Goal: Information Seeking & Learning: Learn about a topic

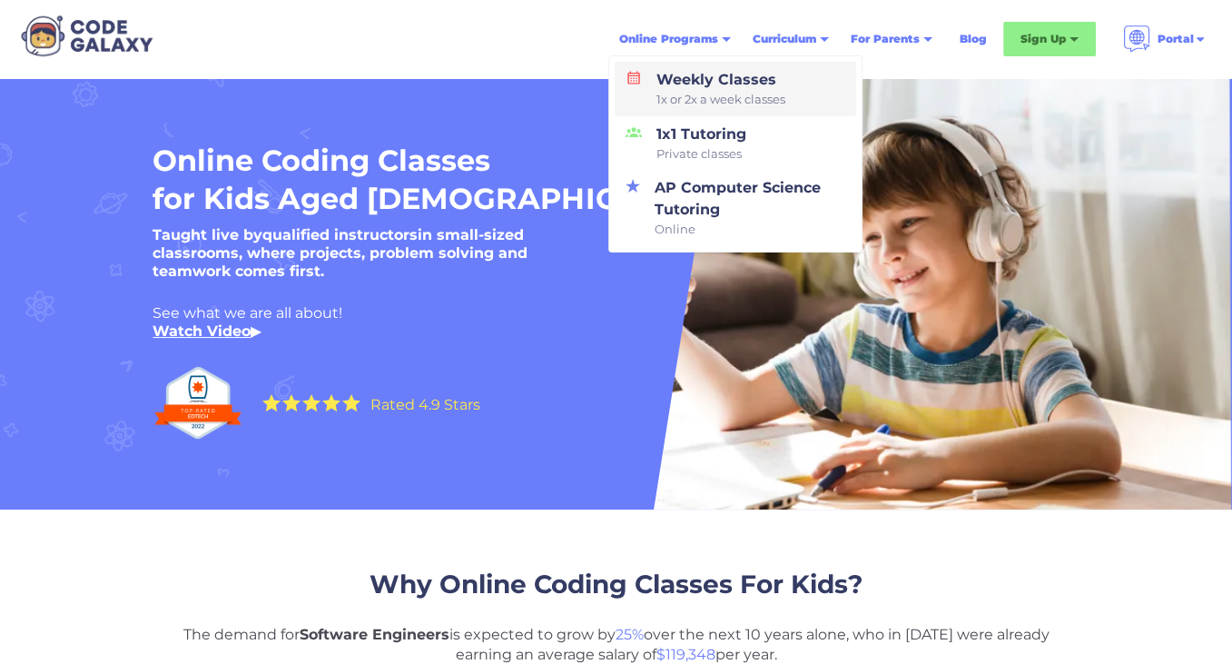
click at [730, 81] on div "Weekly Classes 1x or 2x a week classes" at bounding box center [717, 89] width 136 height 40
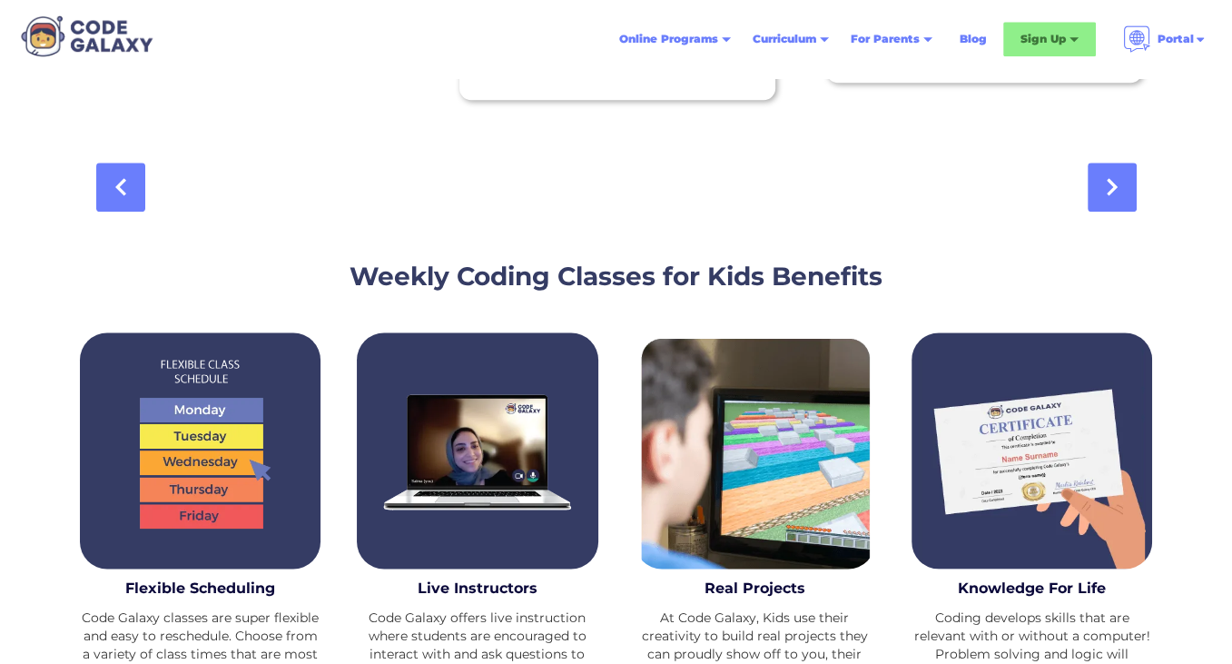
scroll to position [2336, 0]
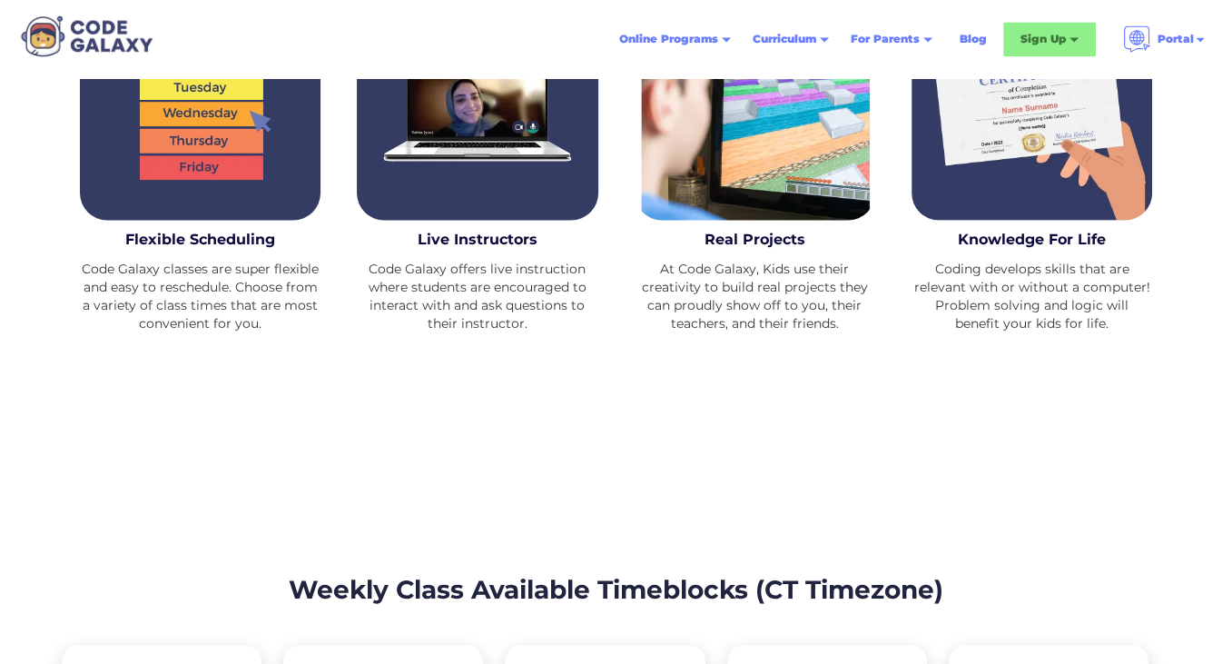
click at [1169, 513] on div at bounding box center [616, 514] width 1232 height 54
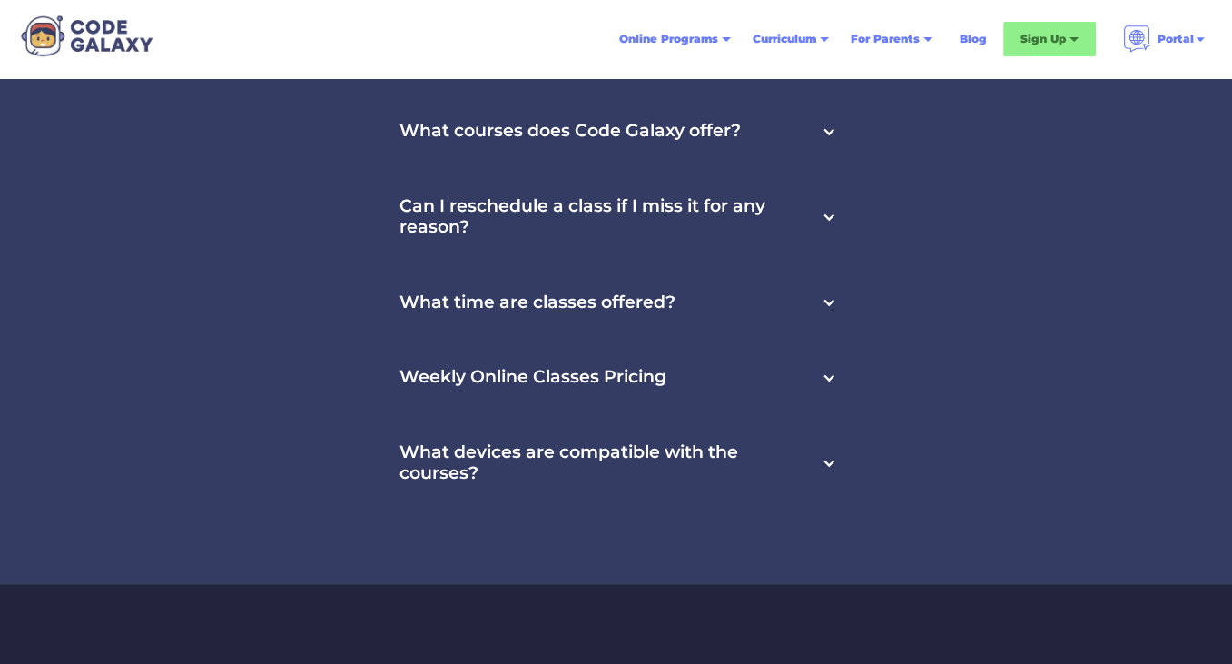
scroll to position [6398, 0]
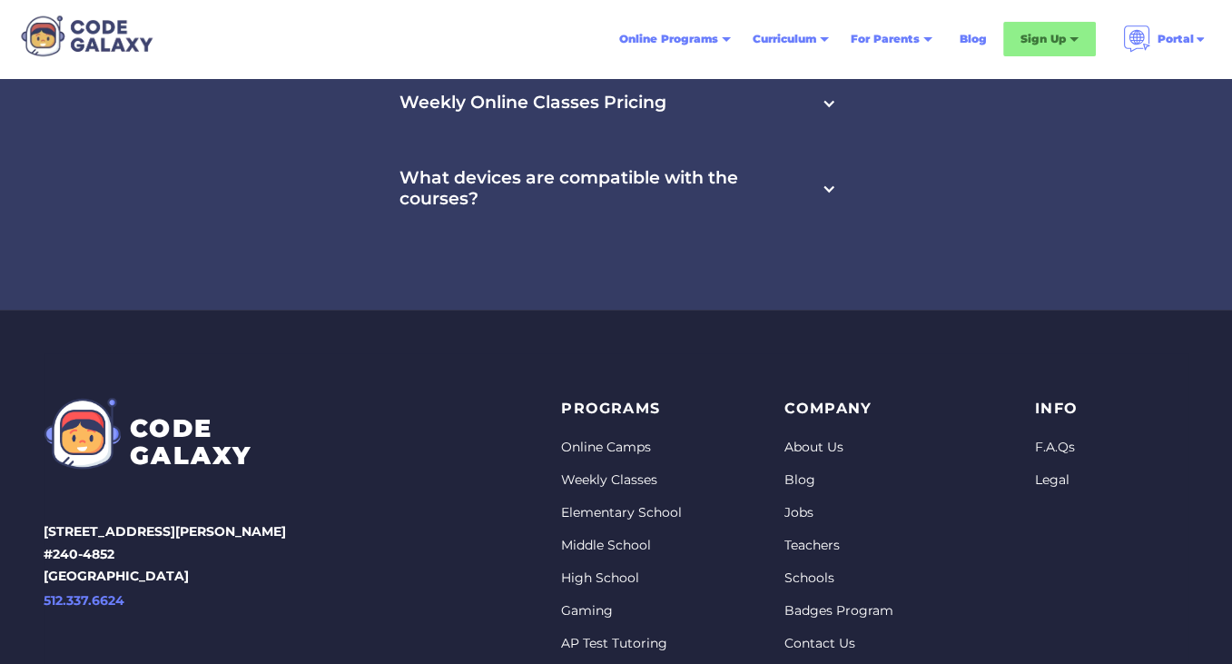
click at [602, 471] on link "Weekly Classes" at bounding box center [621, 480] width 121 height 18
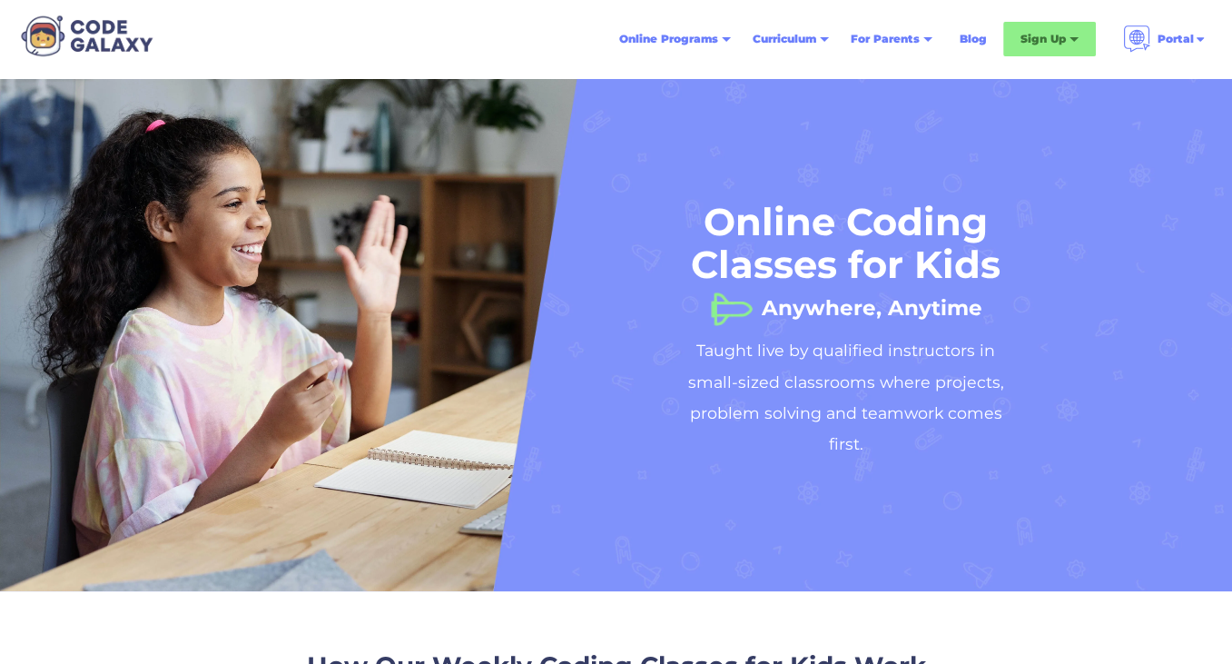
click at [1019, 58] on nav "Online Programs Weekly Classes 1x or 2x a week classes 1x1 Tutoring Private cla…" at bounding box center [912, 39] width 609 height 49
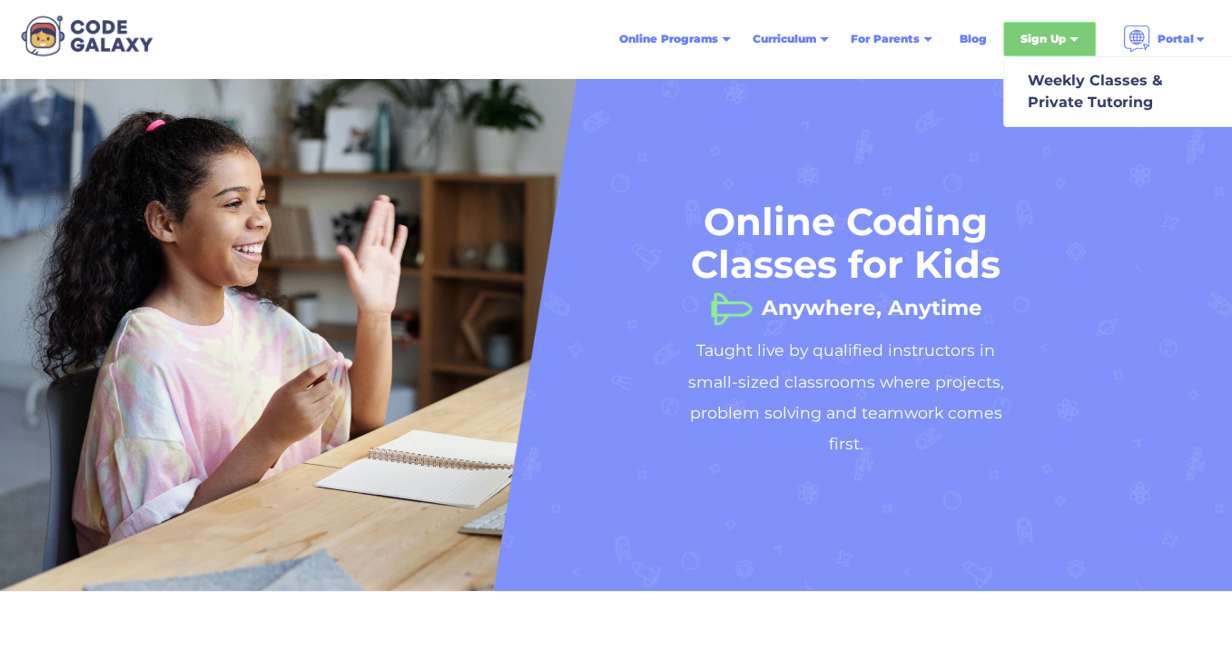
click at [1024, 52] on div "Sign Up" at bounding box center [1049, 39] width 93 height 35
click at [1040, 51] on div "Sign Up" at bounding box center [1049, 39] width 93 height 35
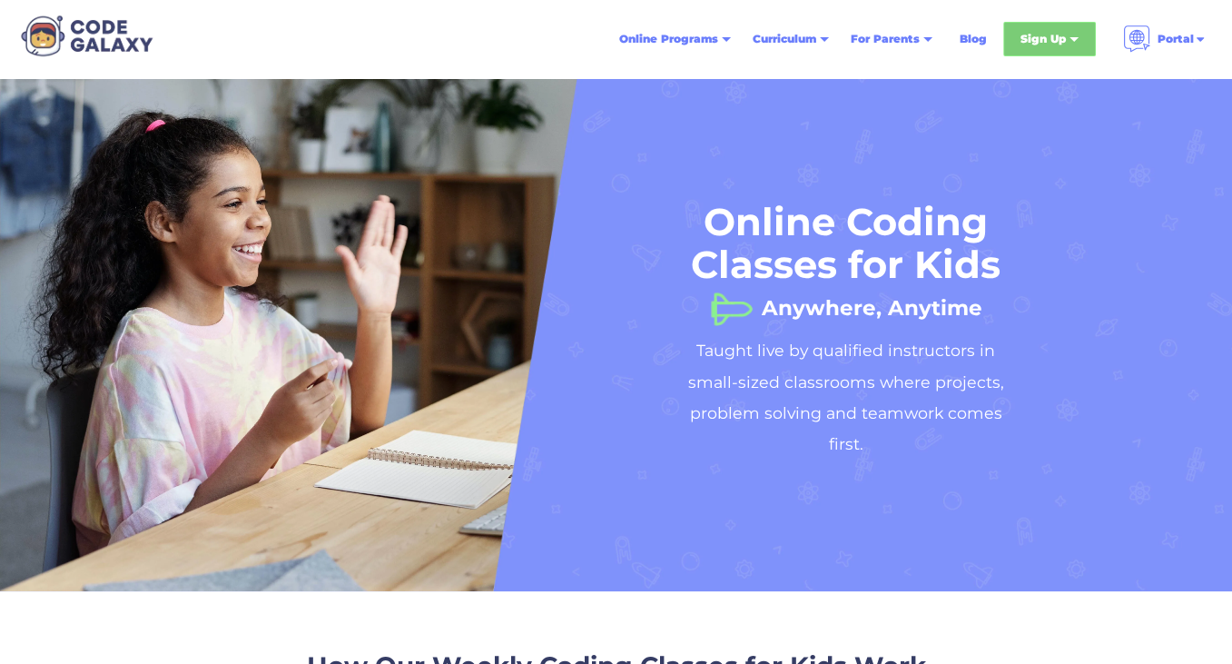
click at [1071, 47] on div "Sign Up" at bounding box center [1049, 39] width 93 height 35
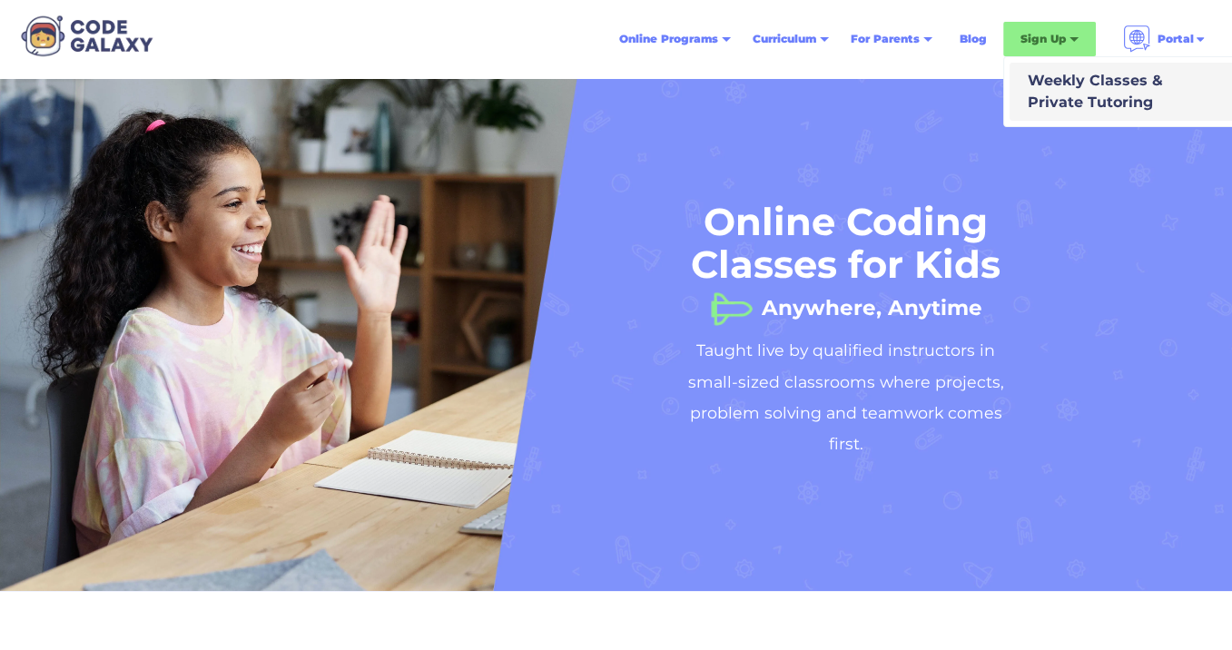
click at [1075, 81] on div "Weekly Classes & Private Tutoring" at bounding box center [1092, 92] width 143 height 44
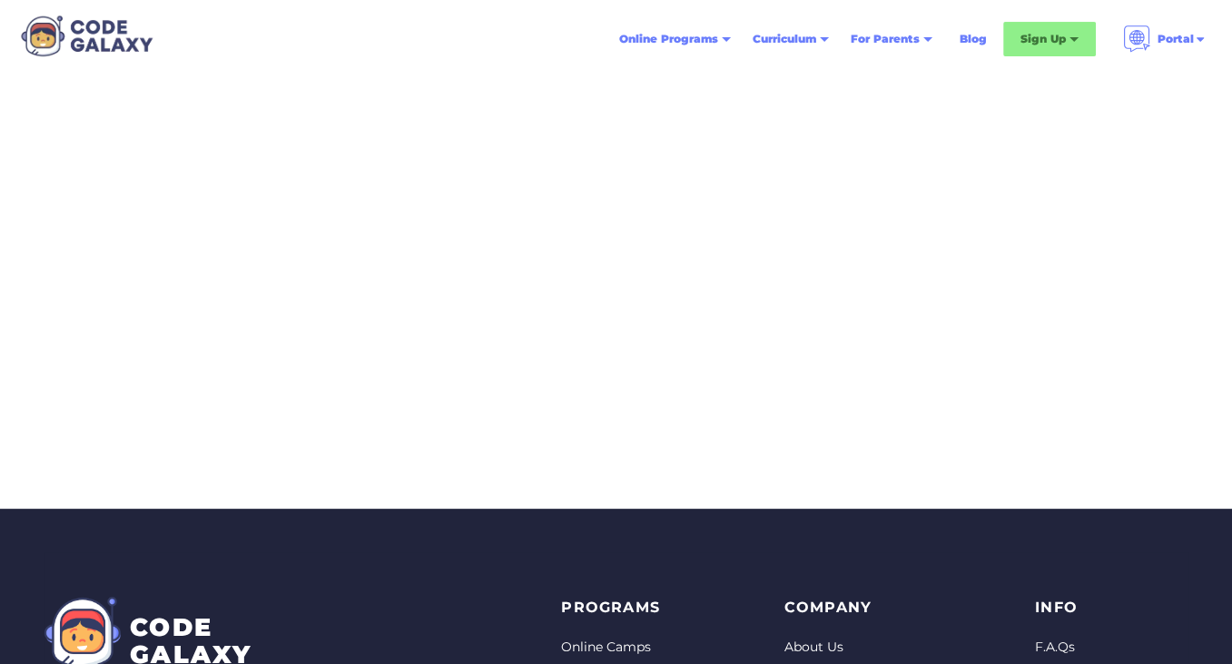
scroll to position [538, 0]
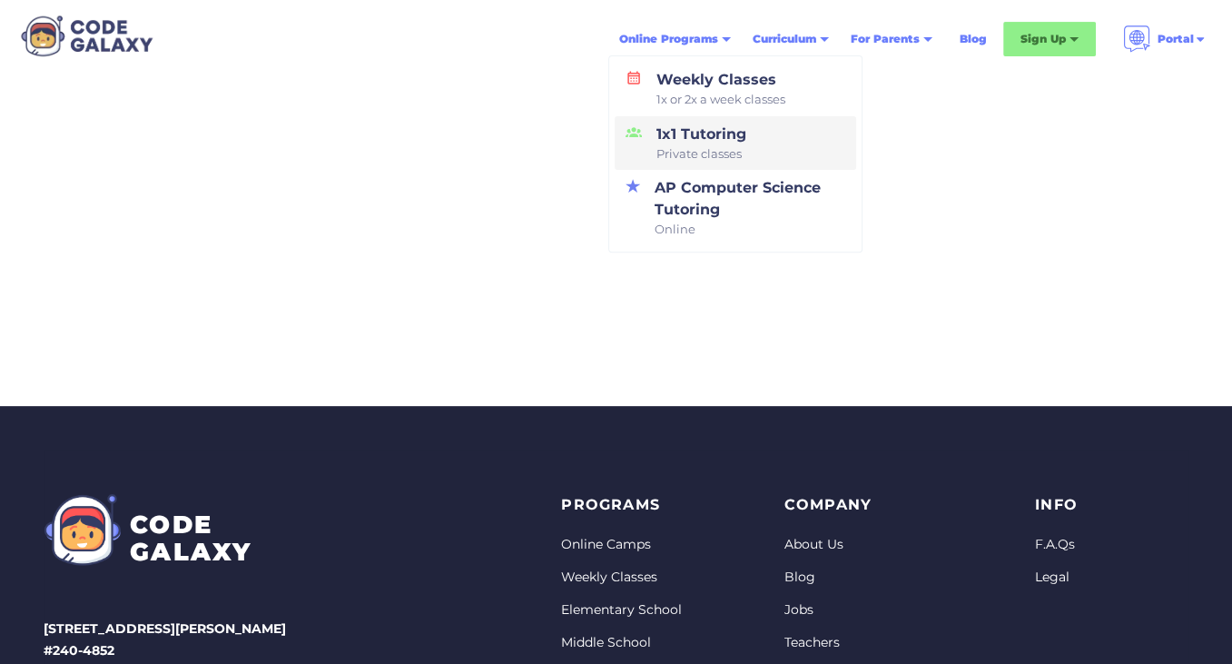
click at [708, 148] on span "Private classes" at bounding box center [702, 154] width 90 height 18
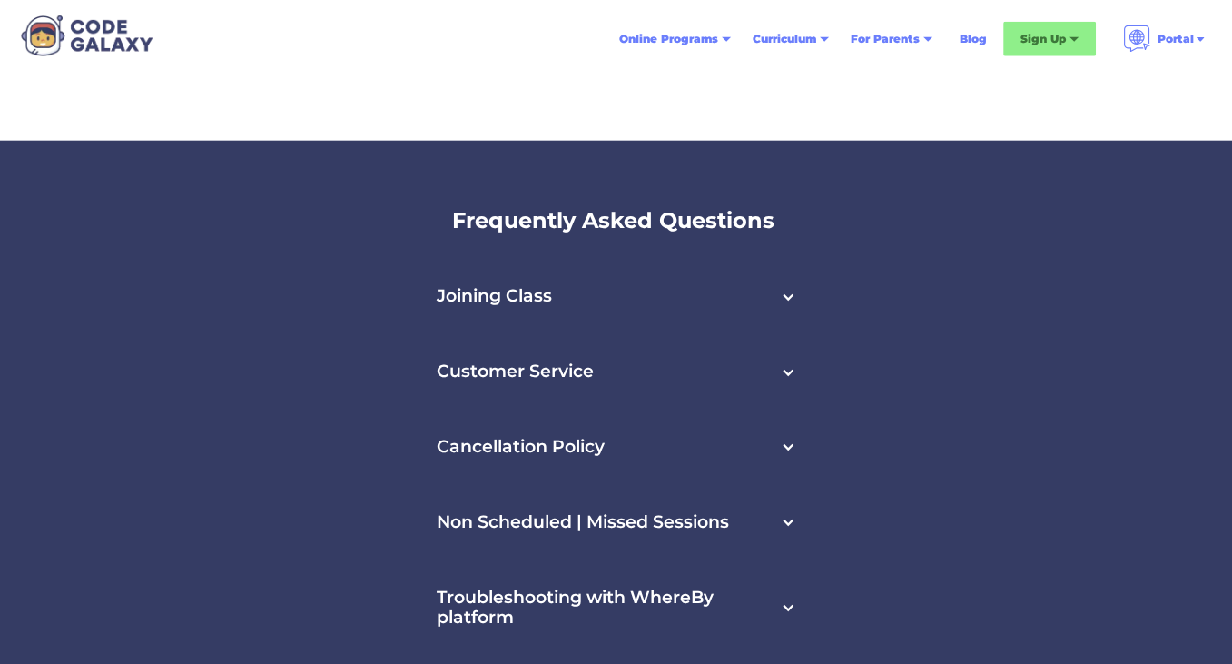
scroll to position [4130, 0]
click at [589, 436] on h3 "Cancellation Policy" at bounding box center [521, 446] width 168 height 21
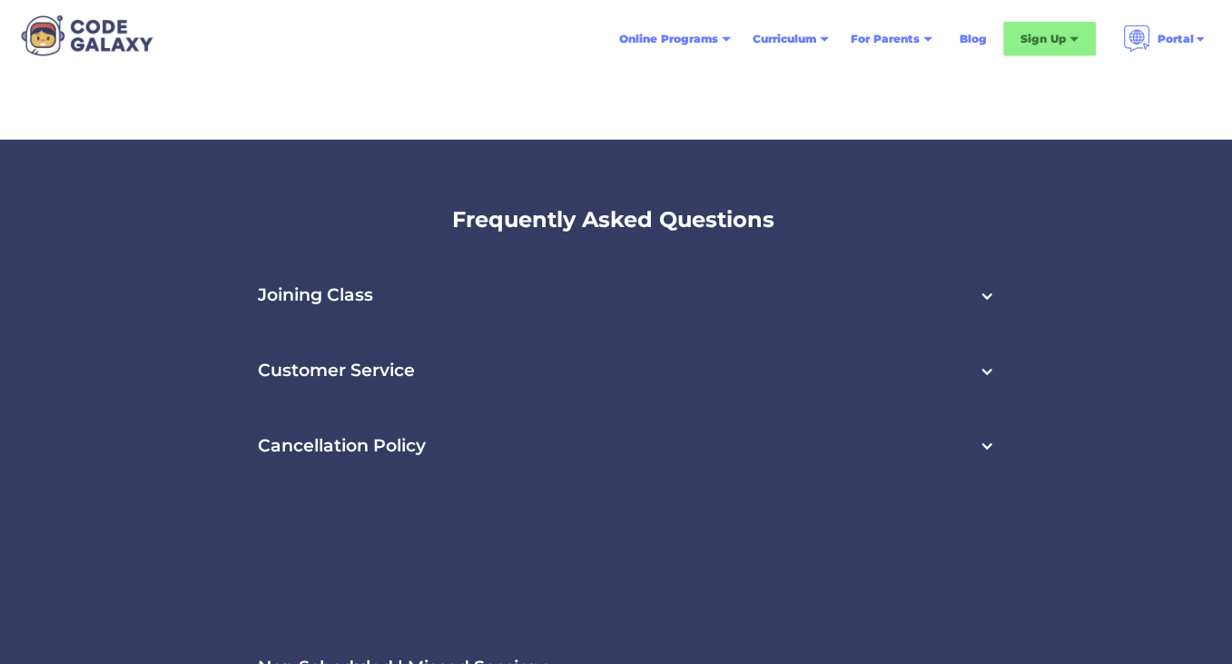
click at [402, 333] on div "Customer Service" at bounding box center [616, 370] width 793 height 75
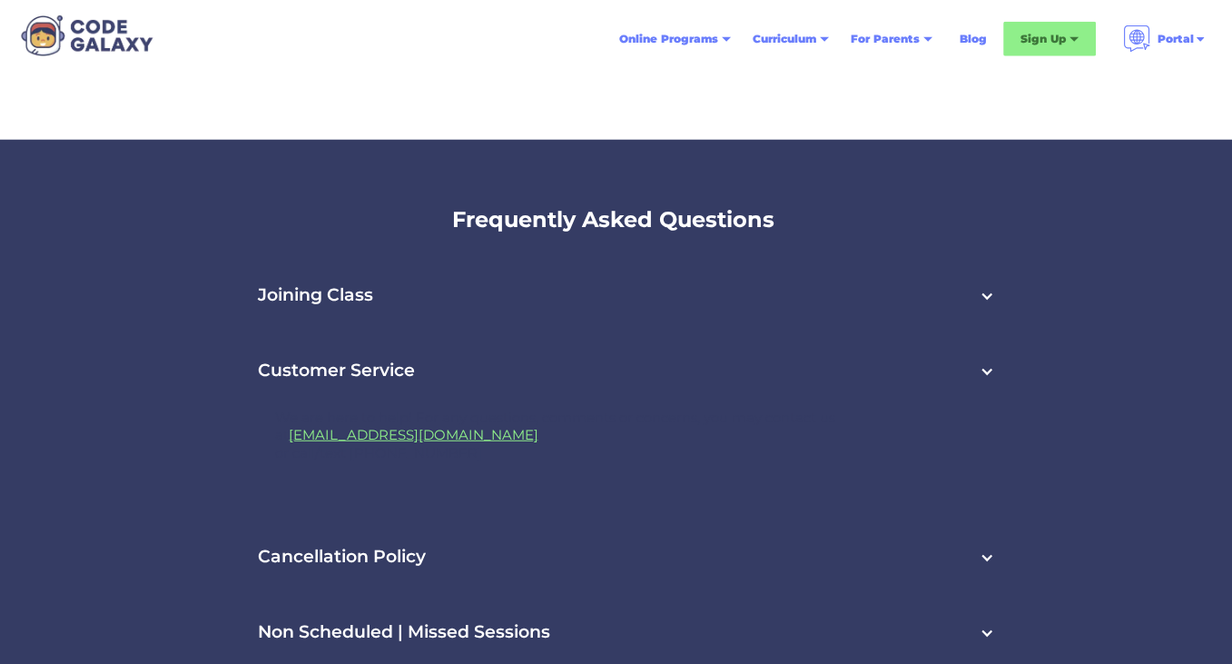
click at [361, 258] on div "Joining Class" at bounding box center [616, 295] width 793 height 75
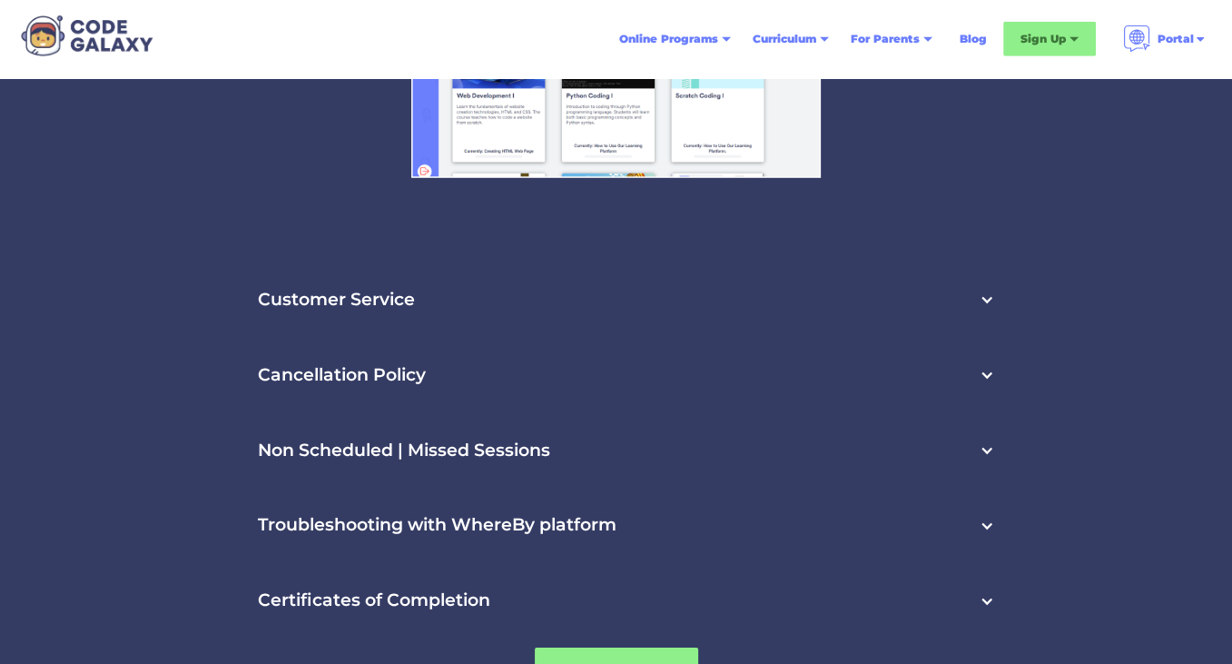
click at [425, 440] on h3 "Non Scheduled | Missed Sessions" at bounding box center [404, 450] width 292 height 21
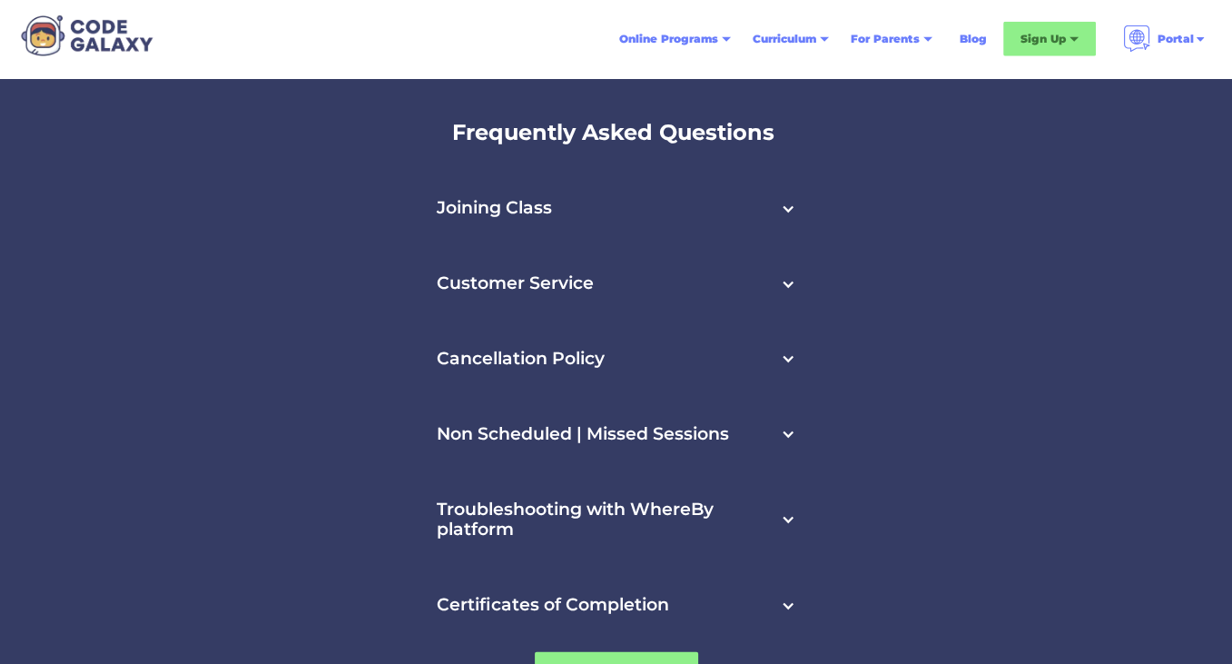
scroll to position [4116, 0]
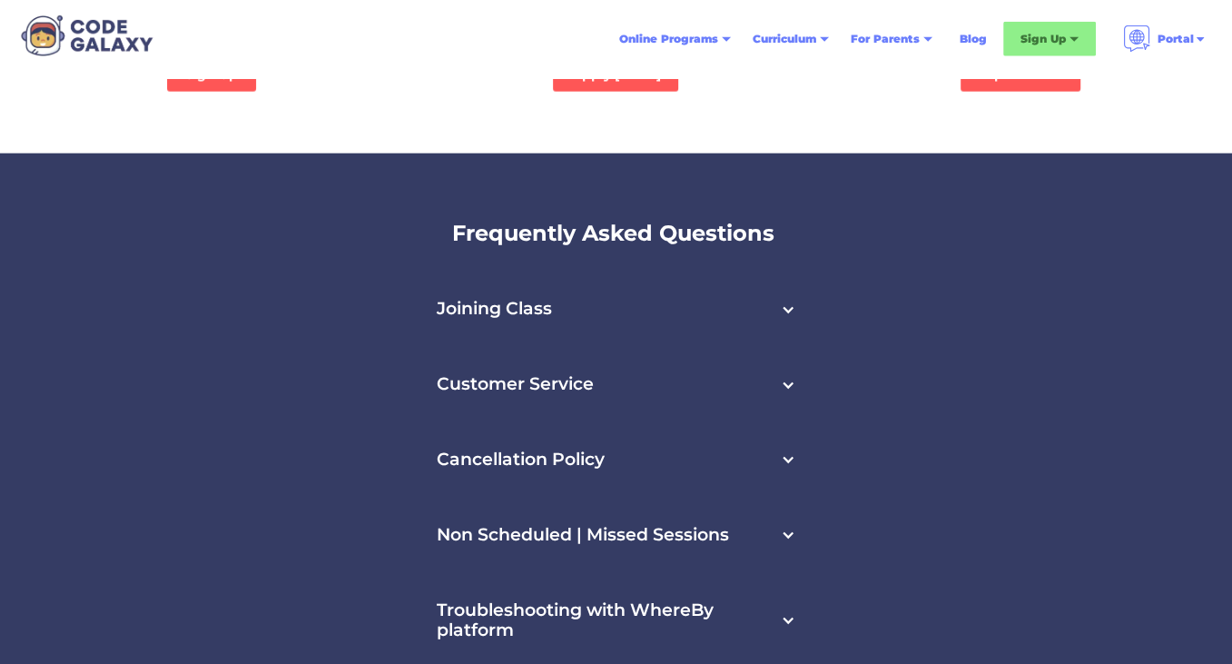
click at [512, 449] on h3 "Cancellation Policy" at bounding box center [521, 459] width 168 height 21
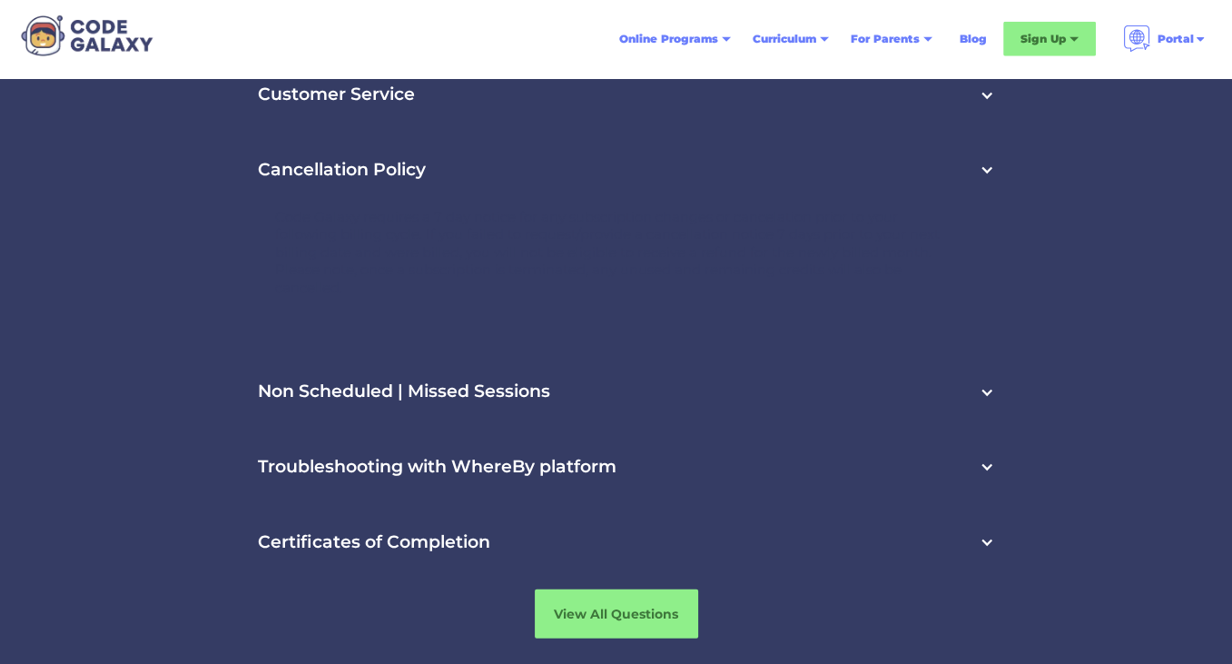
scroll to position [4407, 0]
click at [494, 456] on h3 "Troubleshooting with WhereBy platform" at bounding box center [437, 466] width 359 height 21
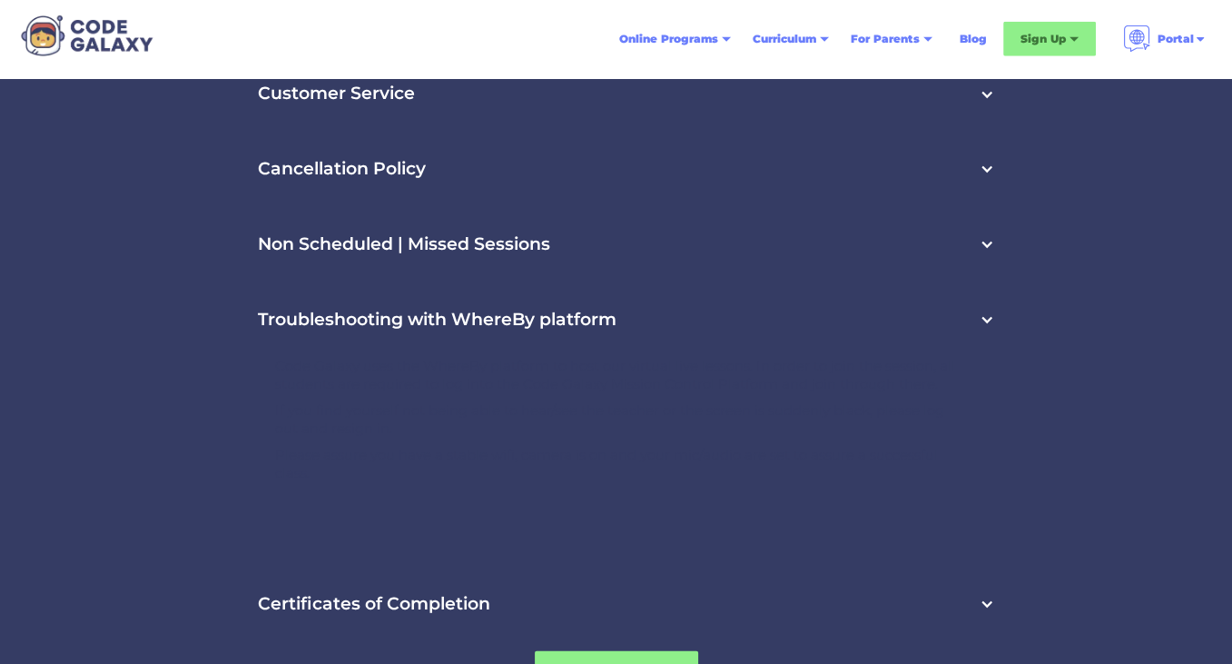
click at [432, 594] on h3 "Certificates of Completion" at bounding box center [374, 604] width 232 height 21
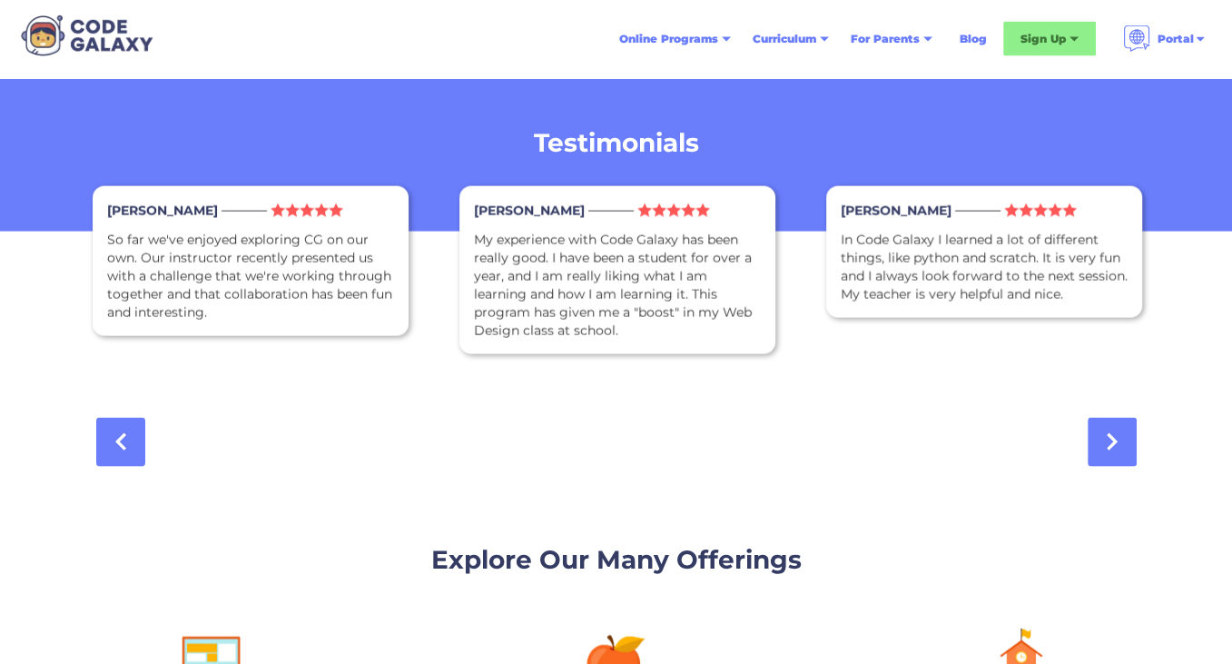
scroll to position [2897, 0]
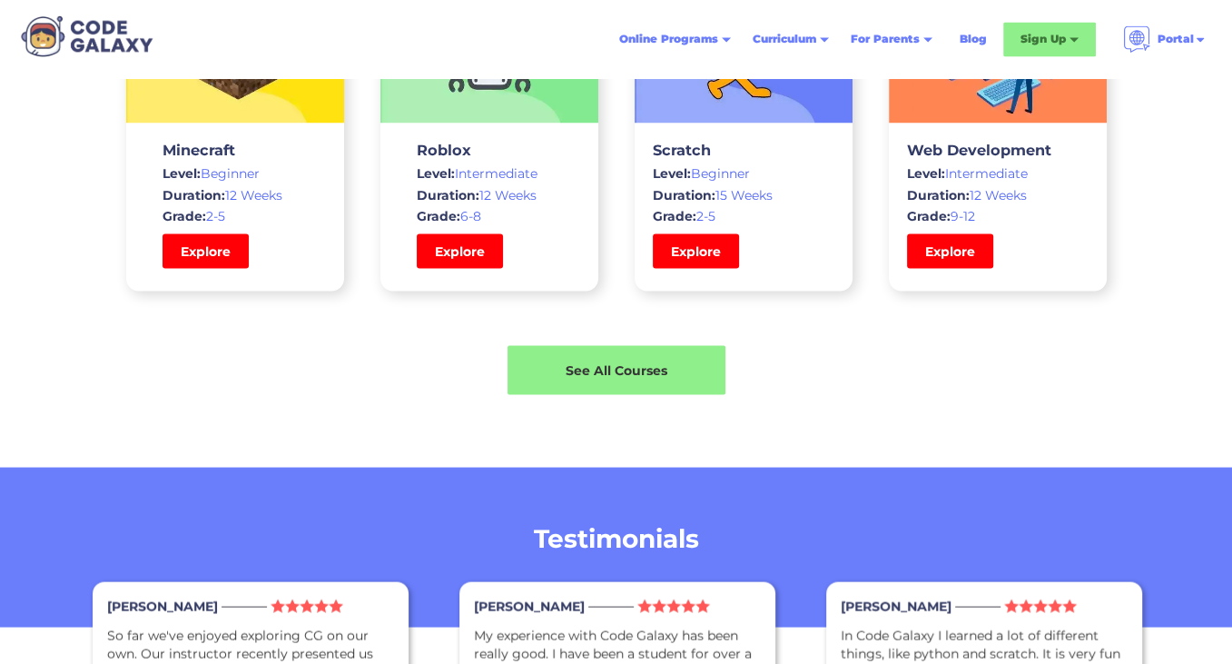
click at [1162, 183] on div "Featured Courses Minecraft Level: Beginner Duration: 12 Weeks Grade: 2-5 Explor…" at bounding box center [616, 135] width 1232 height 664
